Goal: Navigation & Orientation: Find specific page/section

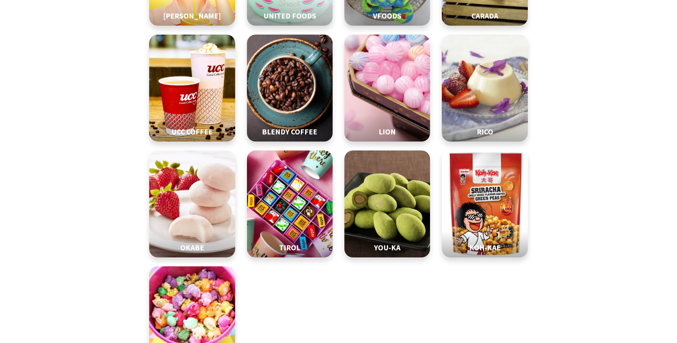
scroll to position [285, 0]
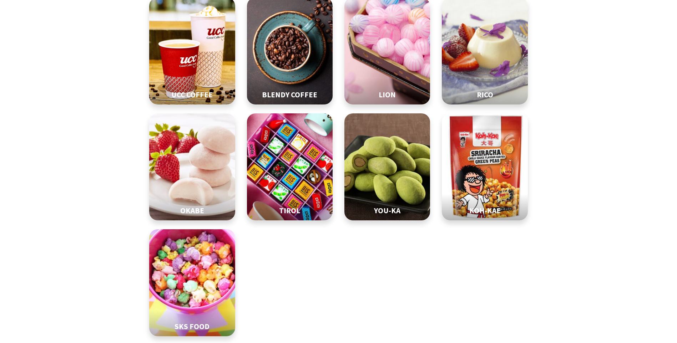
click at [305, 173] on img at bounding box center [289, 167] width 107 height 134
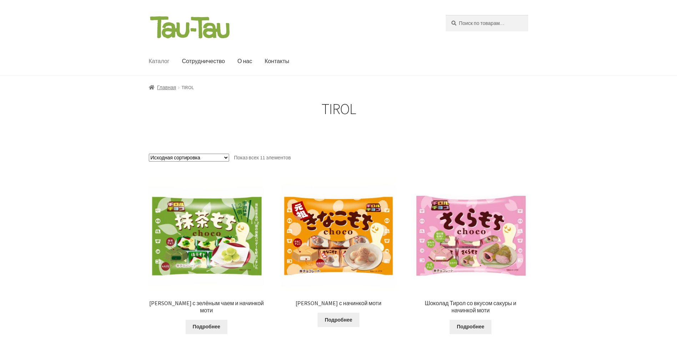
click at [166, 60] on link "Каталог" at bounding box center [159, 61] width 32 height 28
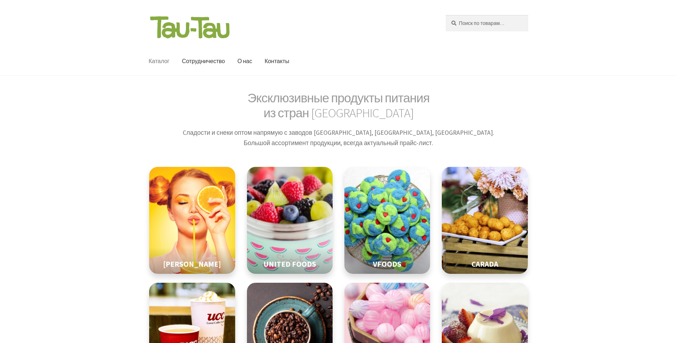
click at [285, 221] on img at bounding box center [289, 221] width 107 height 134
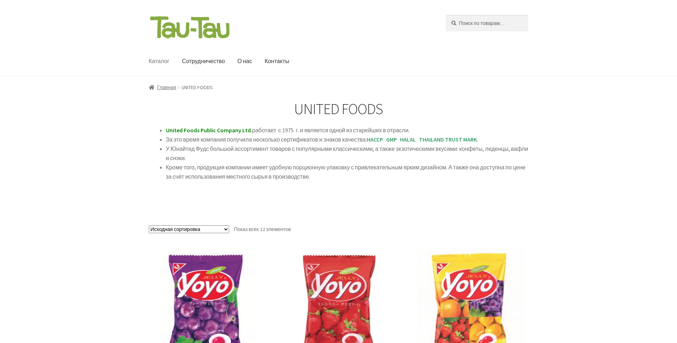
click at [160, 63] on link "Каталог" at bounding box center [159, 61] width 32 height 28
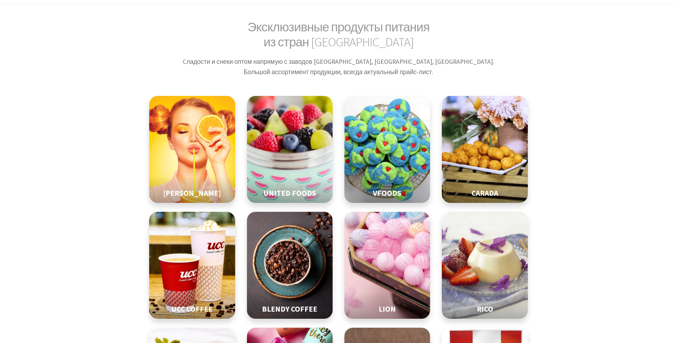
scroll to position [107, 0]
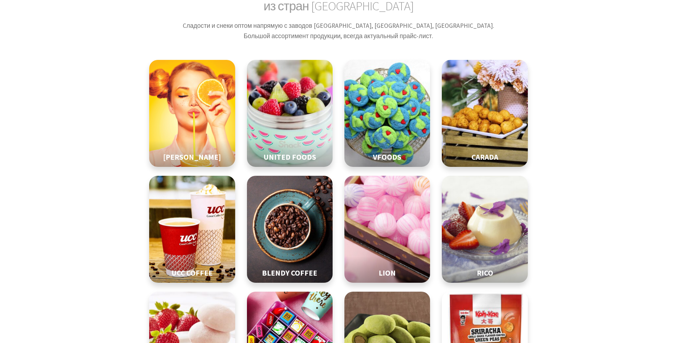
click at [405, 234] on img at bounding box center [387, 230] width 107 height 134
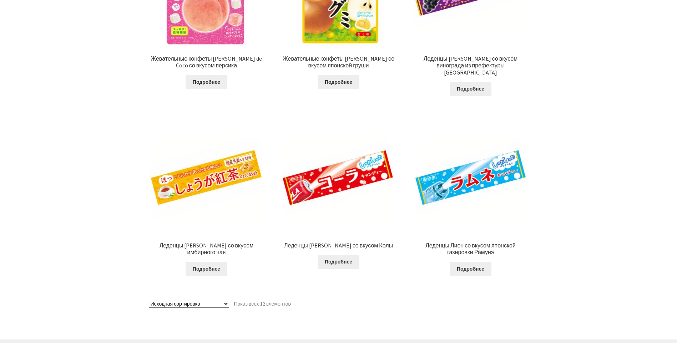
scroll to position [678, 0]
